Goal: Information Seeking & Learning: Learn about a topic

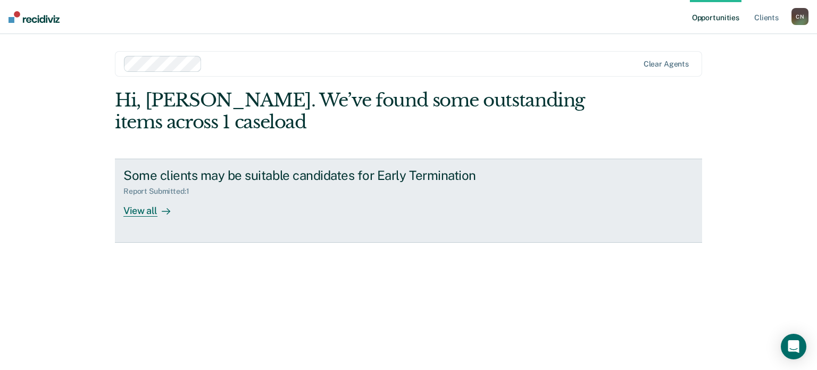
click at [145, 210] on div "View all" at bounding box center [153, 206] width 60 height 21
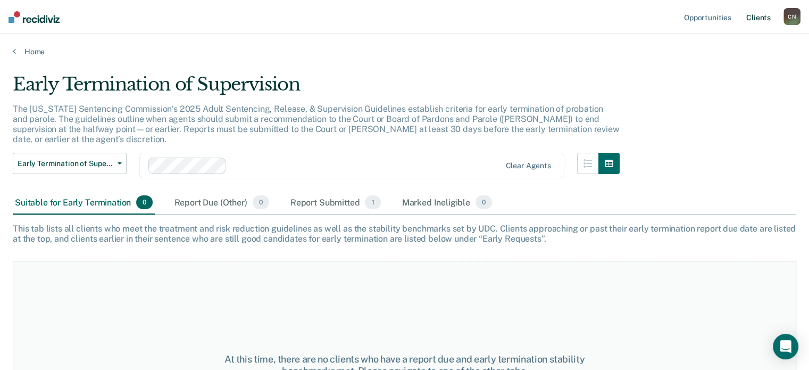
click at [755, 16] on link "Client s" at bounding box center [759, 17] width 29 height 34
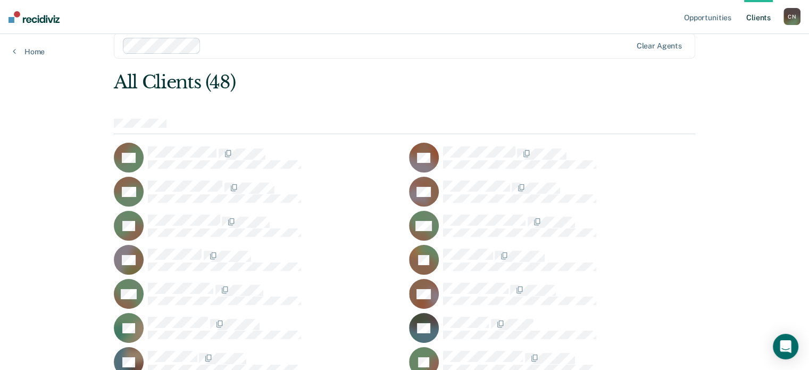
scroll to position [17, 0]
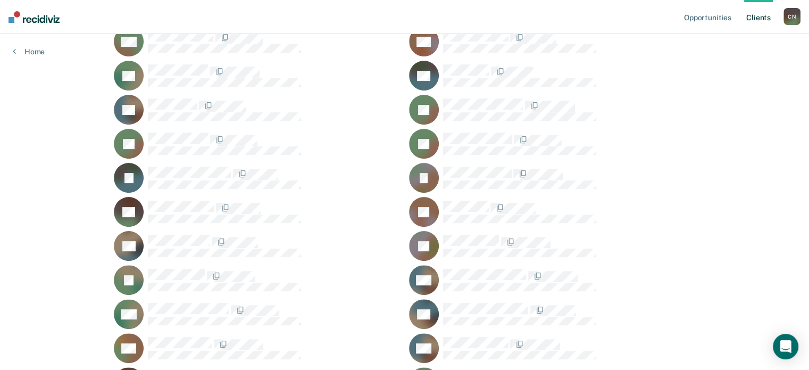
scroll to position [257, 0]
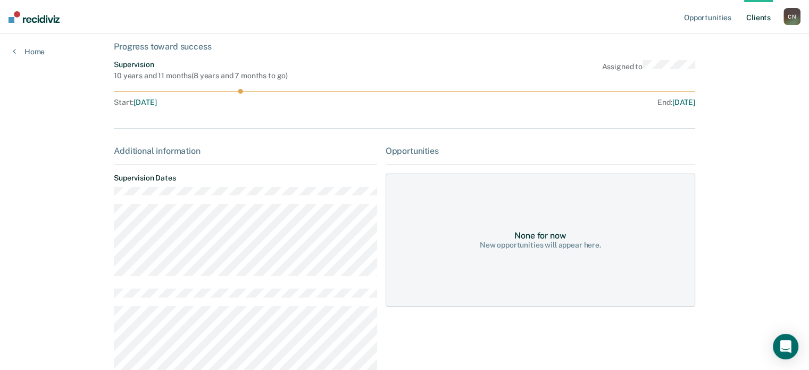
scroll to position [59, 0]
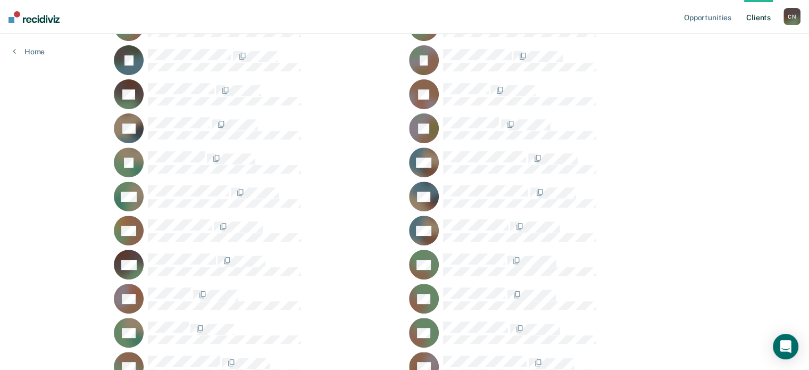
scroll to position [396, 0]
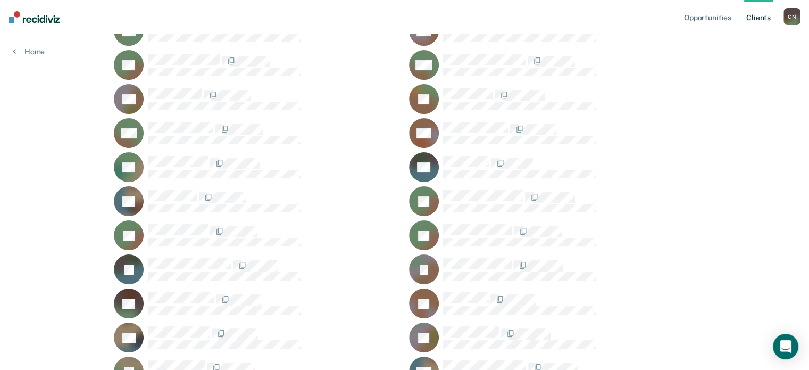
scroll to position [177, 0]
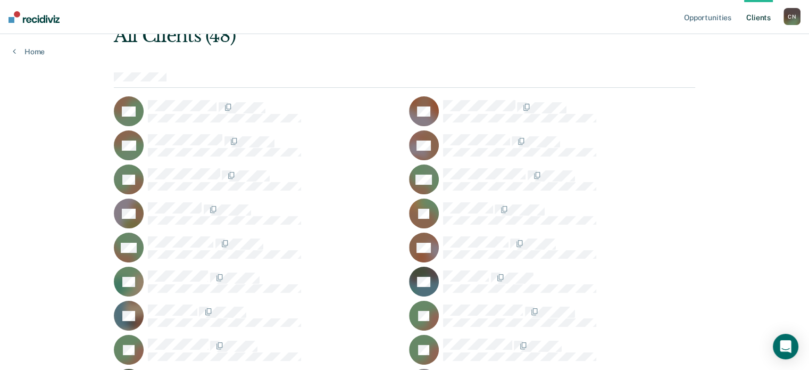
scroll to position [60, 0]
